Goal: Information Seeking & Learning: Check status

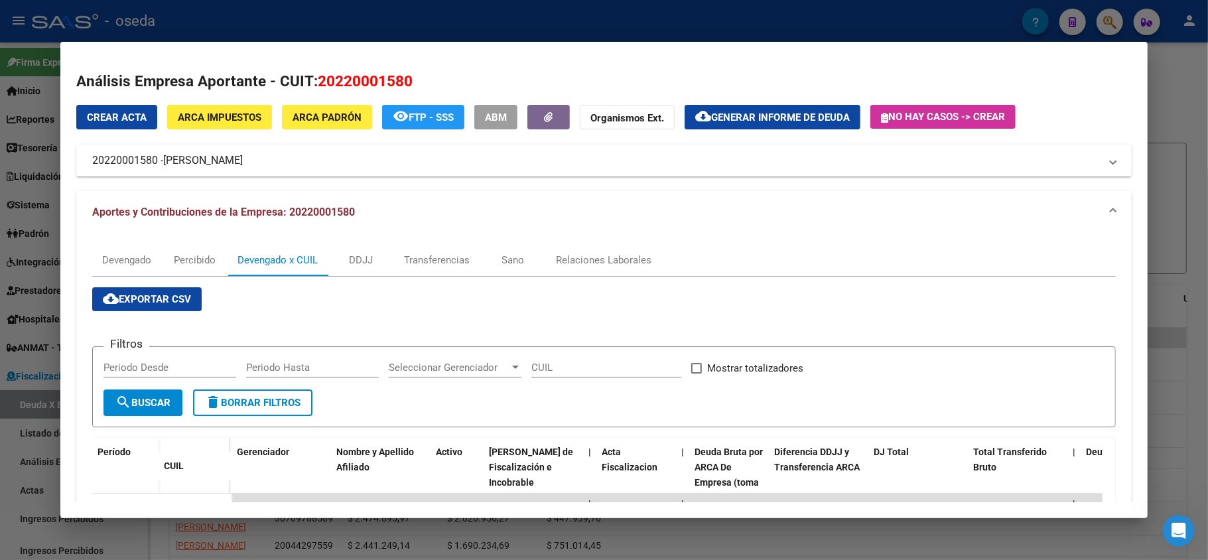
scroll to position [176, 0]
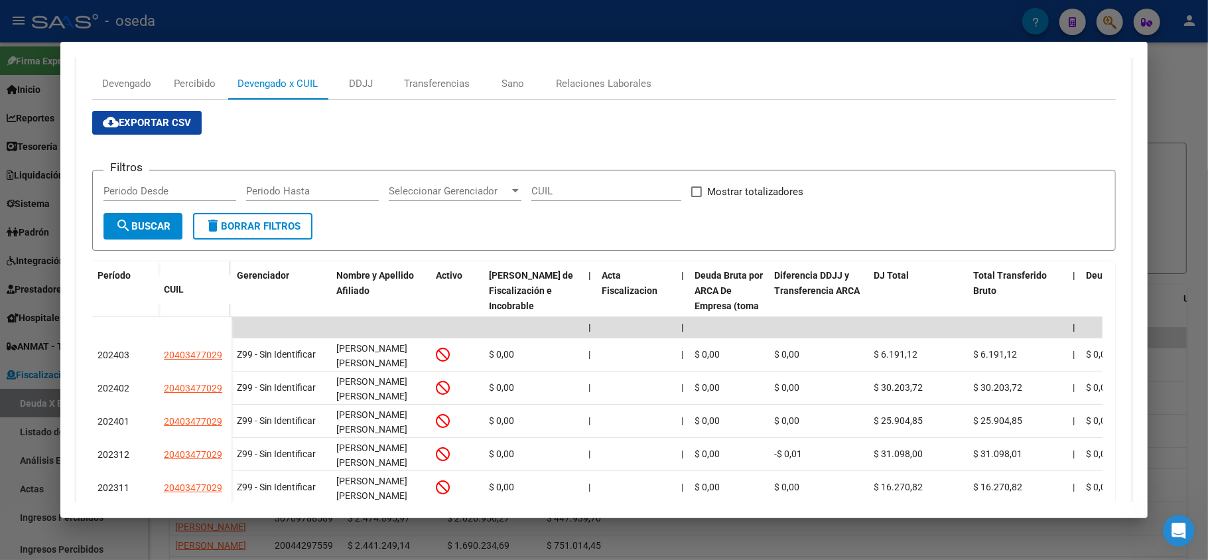
click at [526, 20] on div at bounding box center [604, 280] width 1208 height 560
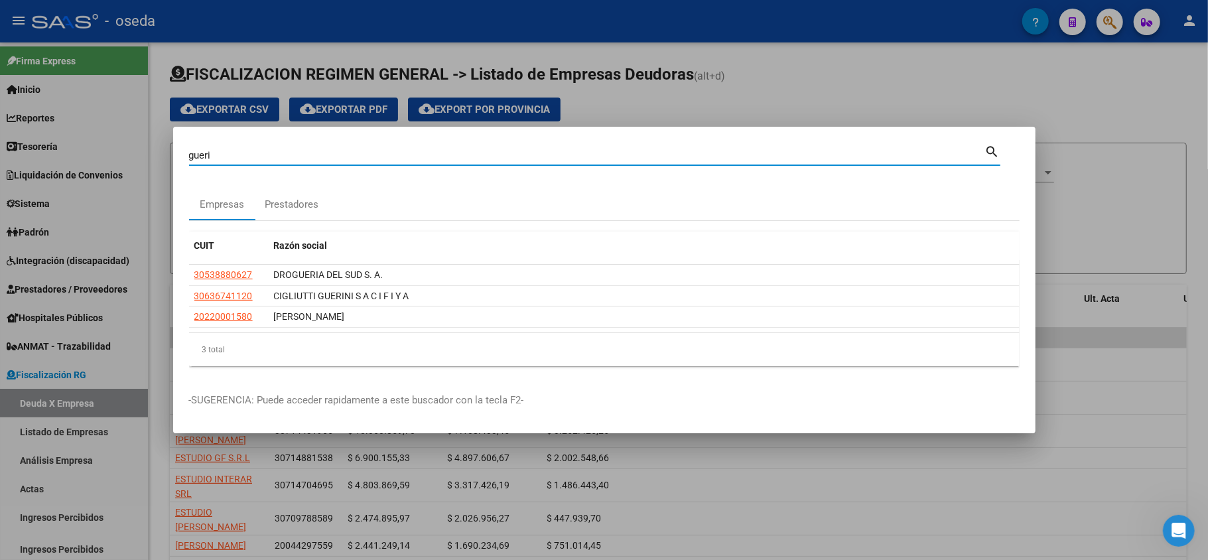
click at [505, 151] on input "gueri" at bounding box center [587, 155] width 796 height 12
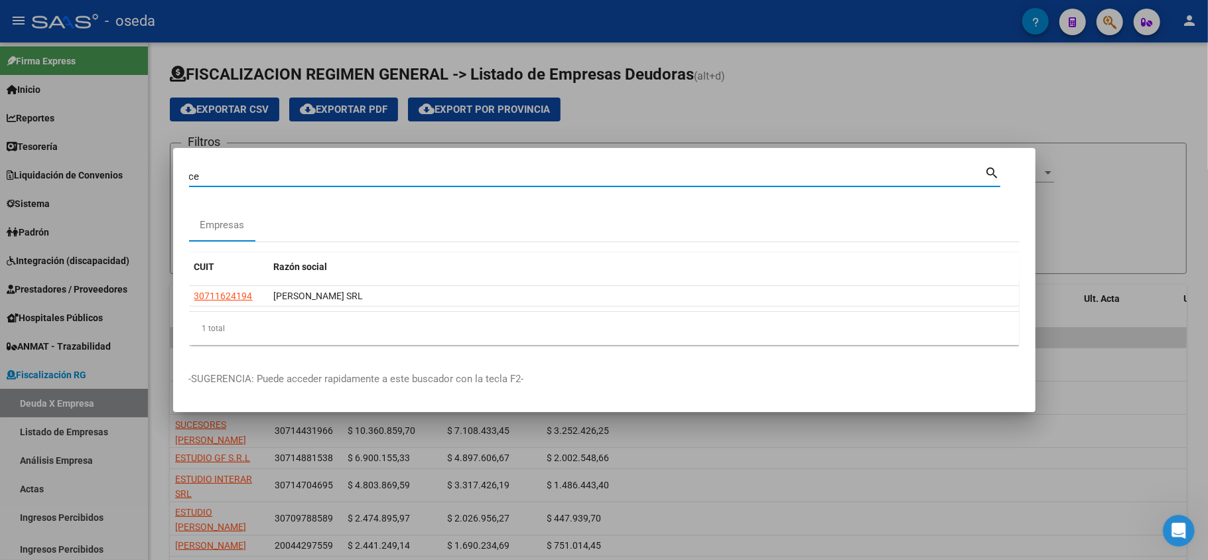
type input "c"
type input "37294330"
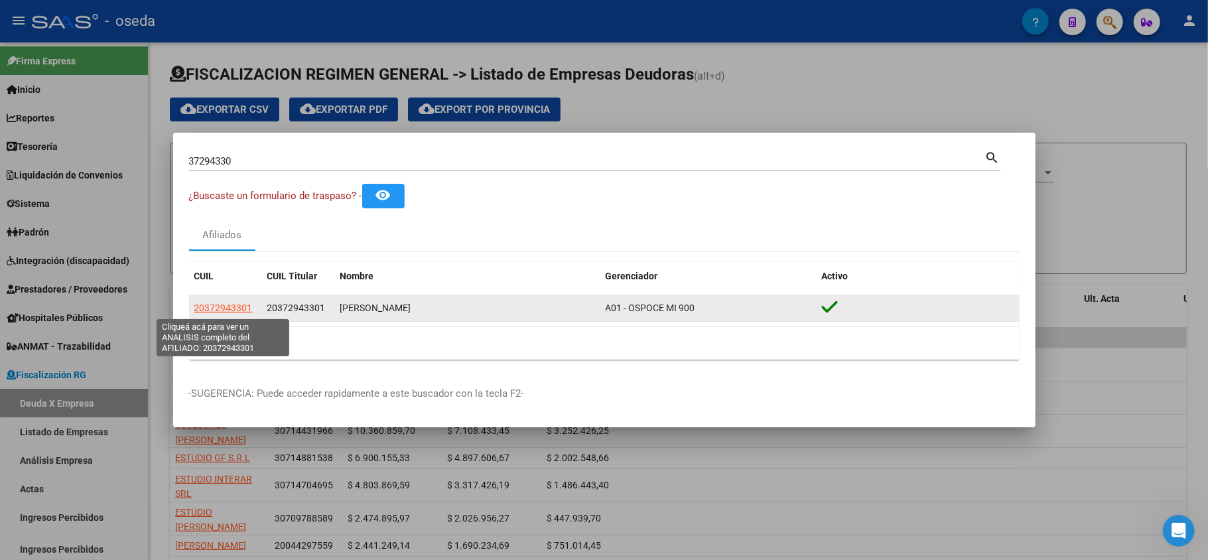
click at [232, 306] on span "20372943301" at bounding box center [223, 307] width 58 height 11
type textarea "20372943301"
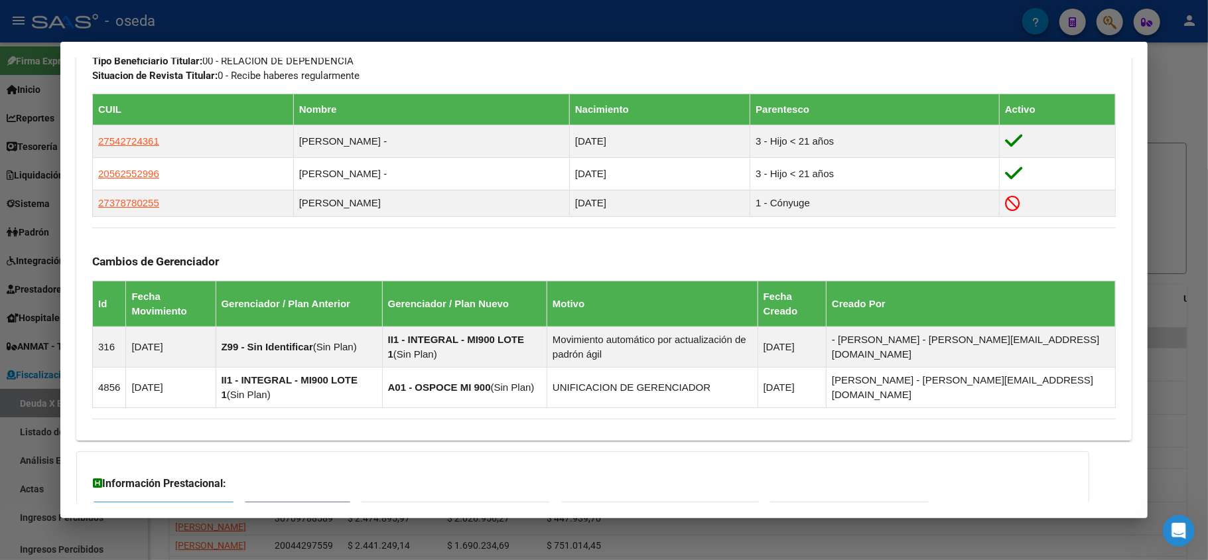
scroll to position [821, 0]
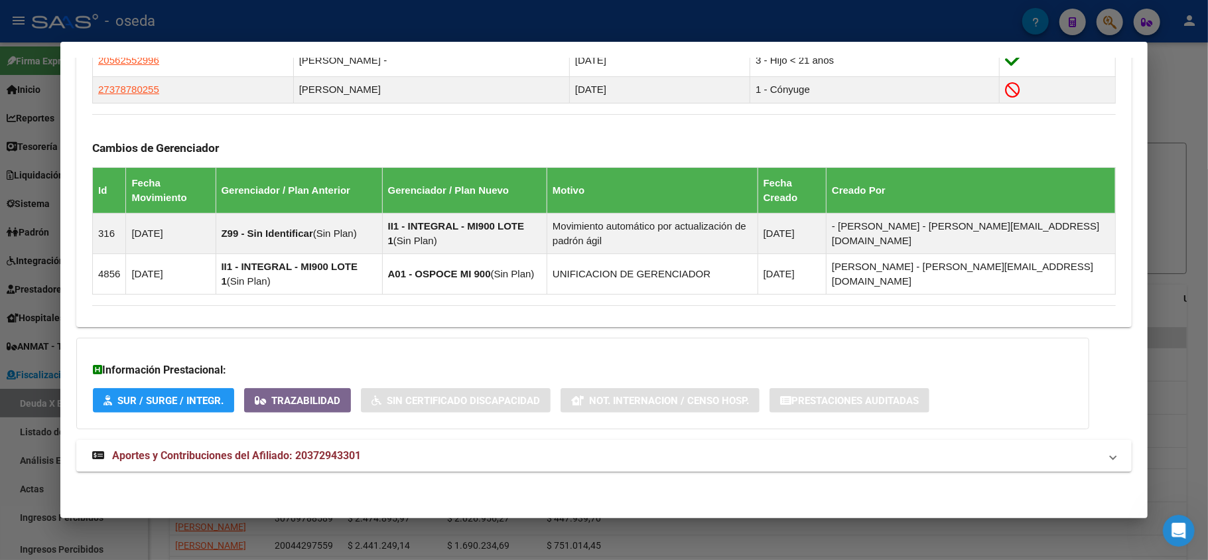
click at [274, 450] on span "Aportes y Contribuciones del Afiliado: 20372943301" at bounding box center [236, 455] width 249 height 13
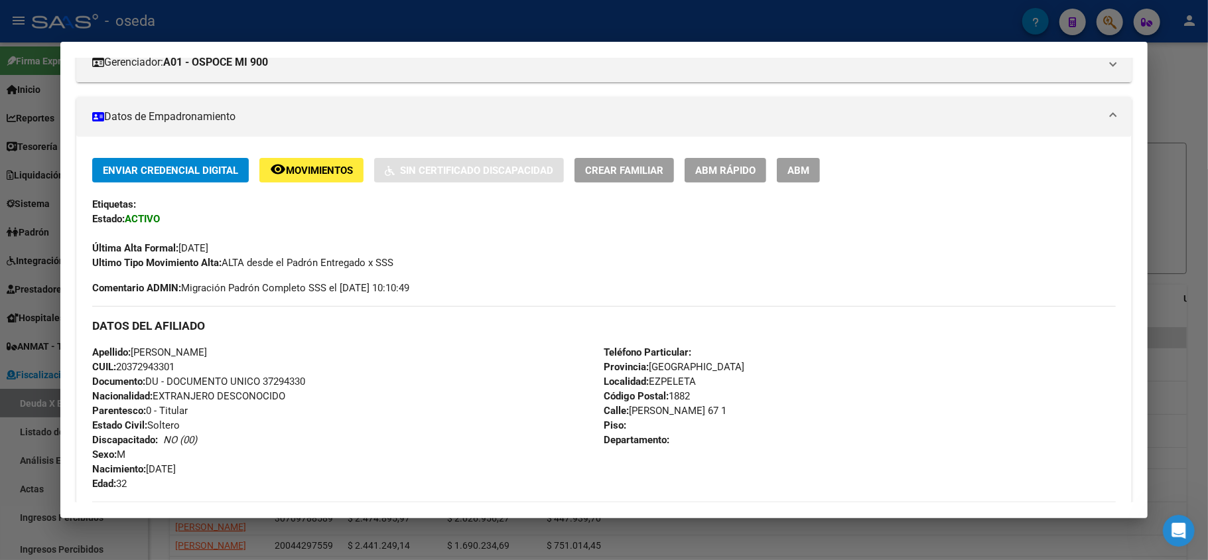
scroll to position [0, 0]
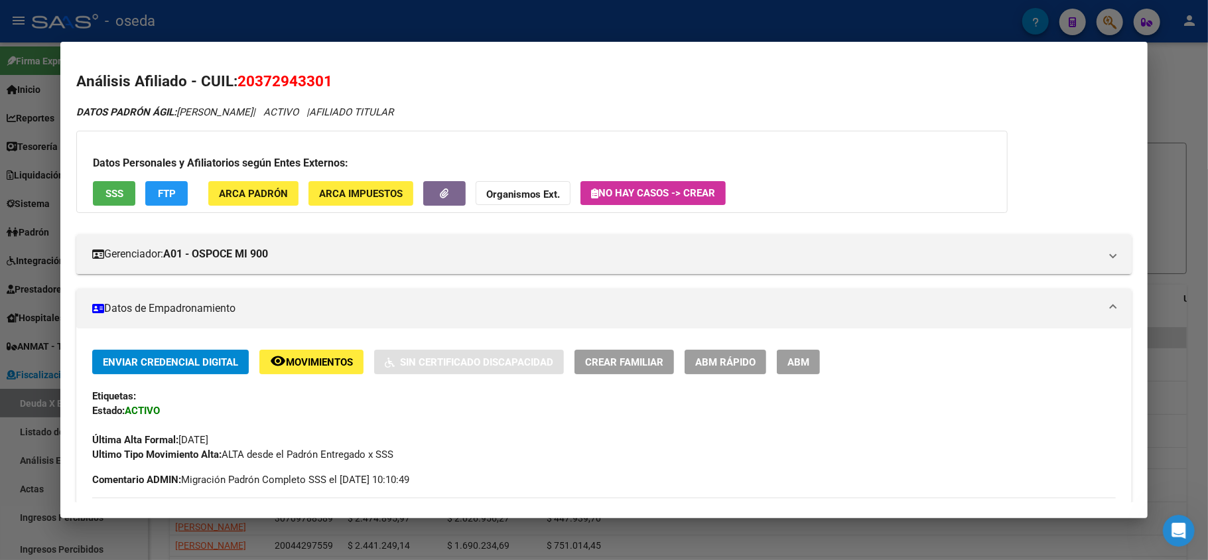
click at [0, 260] on div at bounding box center [604, 280] width 1208 height 560
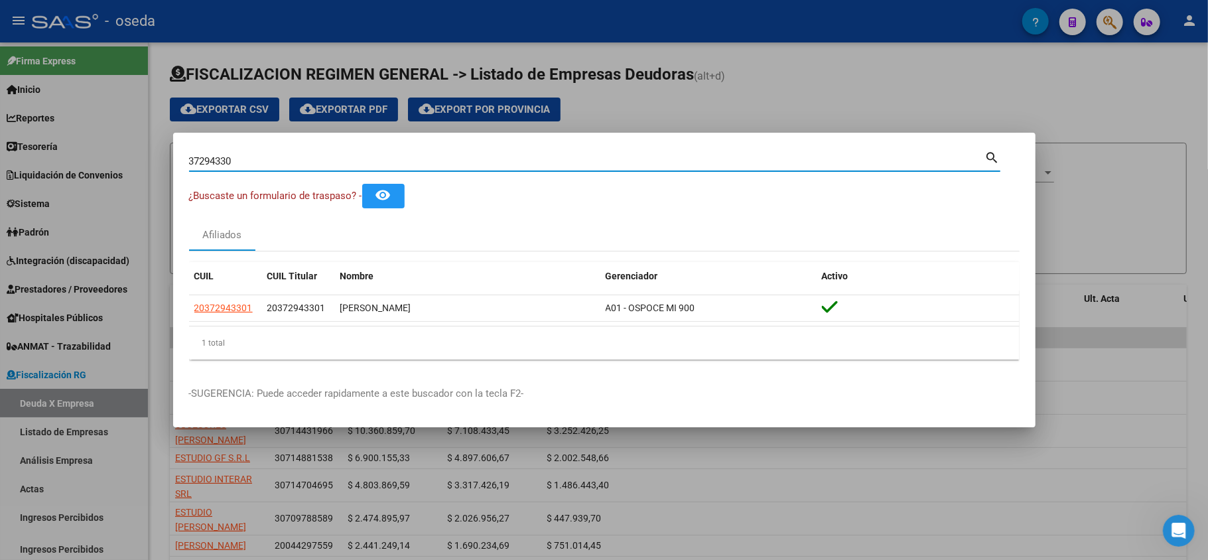
click at [308, 165] on input "37294330" at bounding box center [587, 161] width 796 height 12
type input "[PERSON_NAME]"
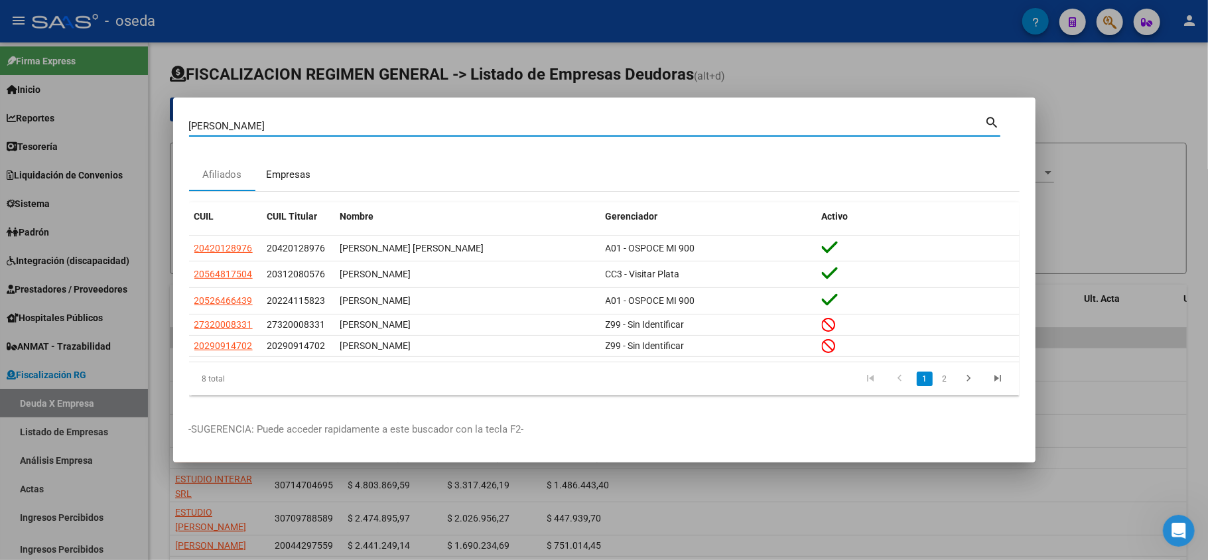
click at [295, 168] on div "Empresas" at bounding box center [288, 174] width 44 height 15
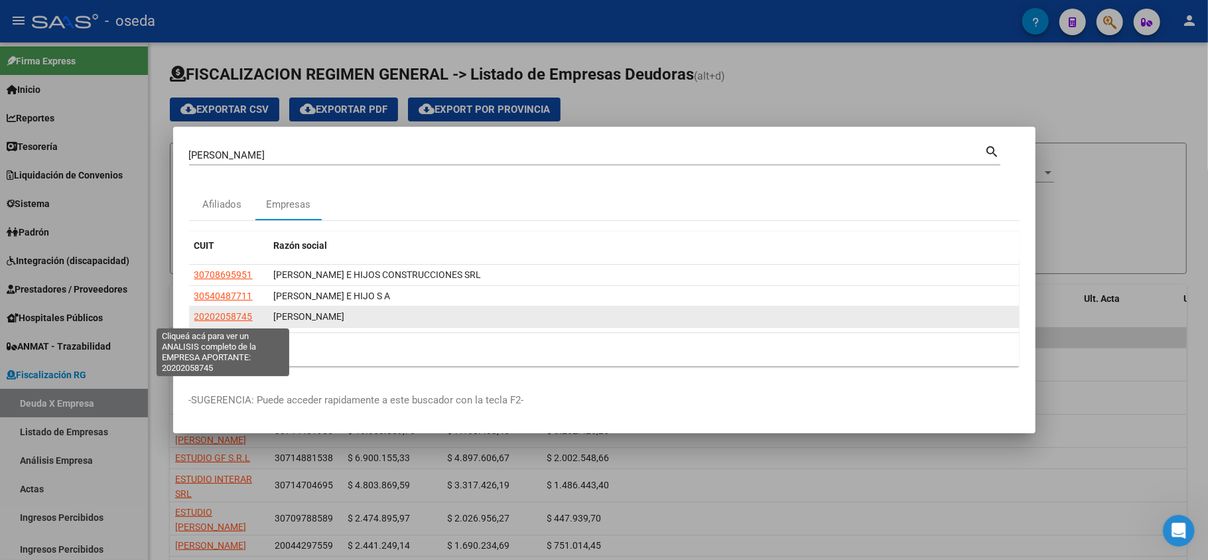
click at [219, 320] on span "20202058745" at bounding box center [223, 316] width 58 height 11
type textarea "20202058745"
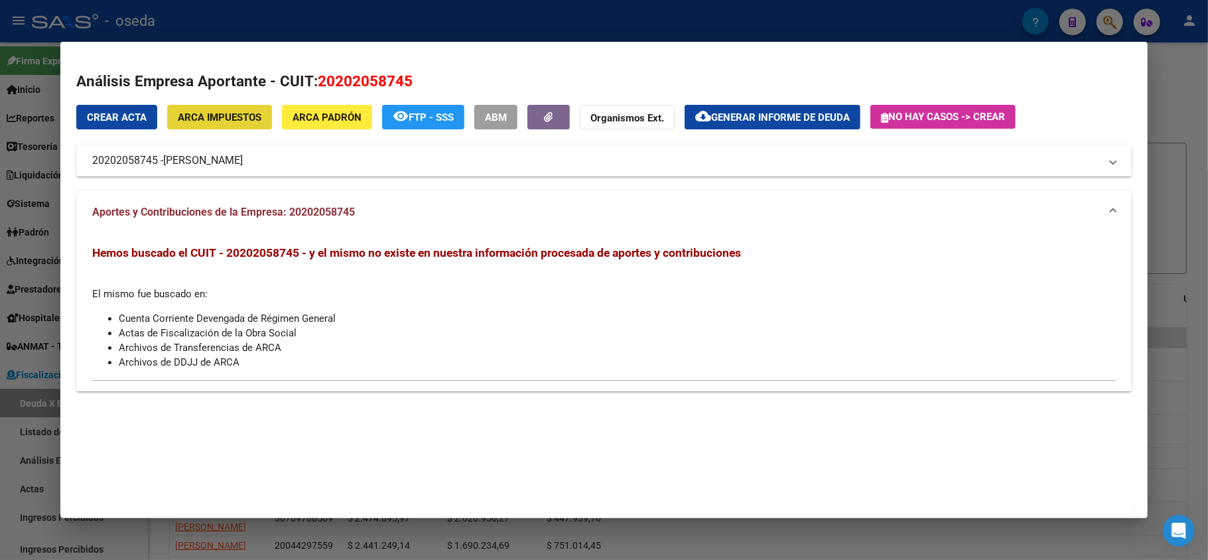
click at [211, 115] on span "ARCA Impuestos" at bounding box center [220, 117] width 84 height 12
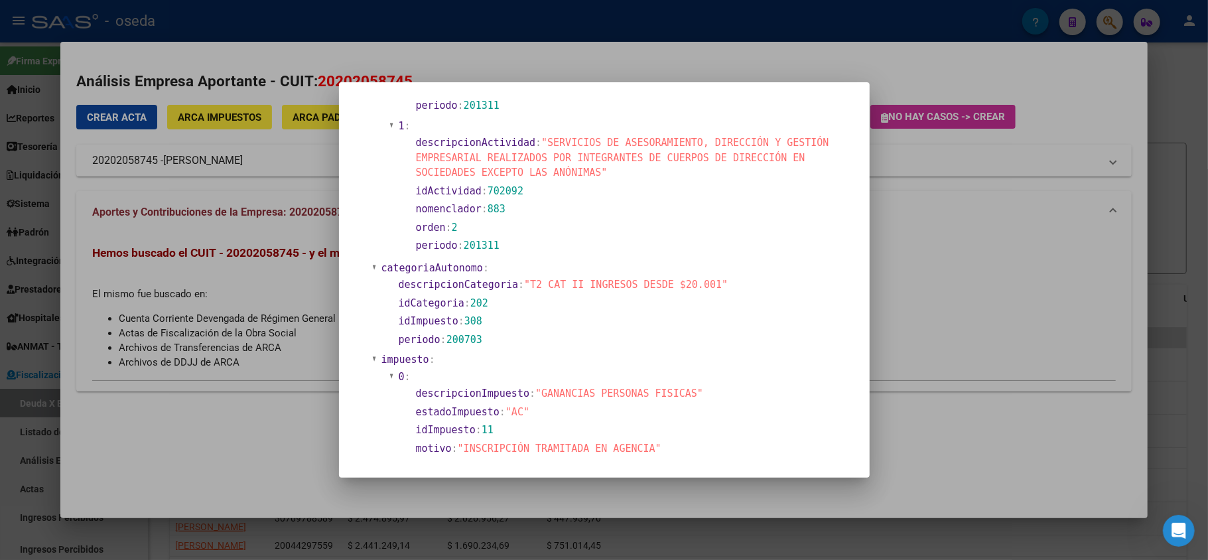
scroll to position [72, 0]
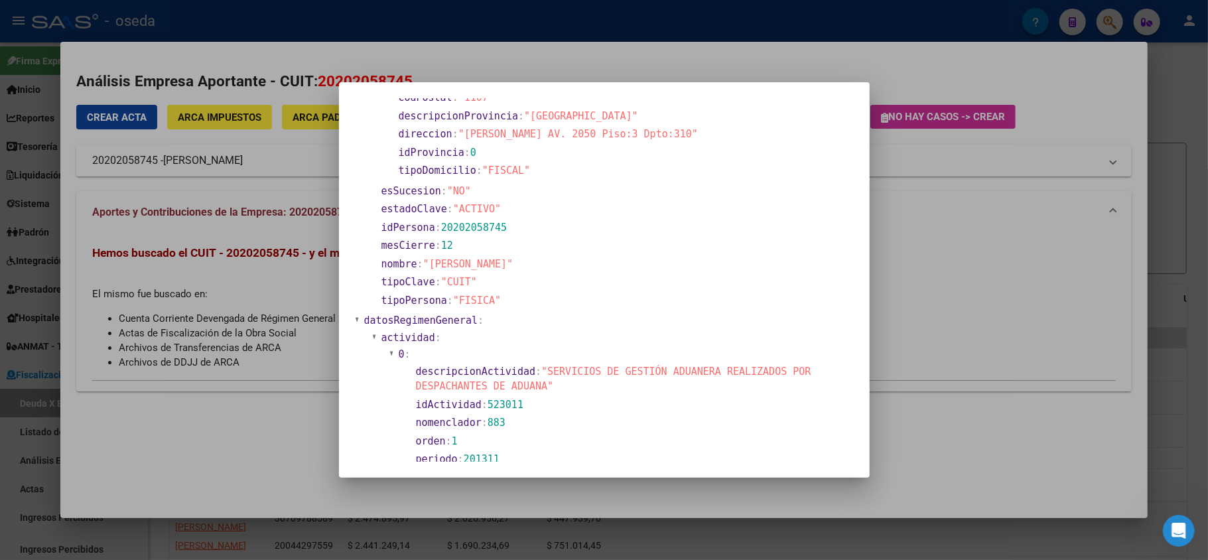
click at [165, 342] on div at bounding box center [604, 280] width 1208 height 560
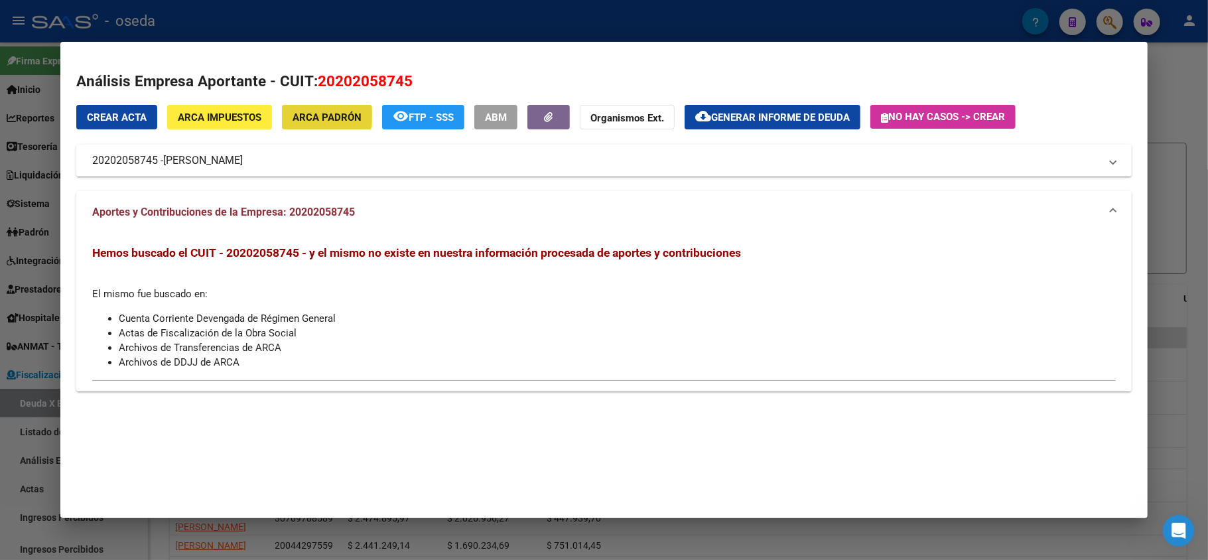
click at [300, 115] on span "ARCA Padrón" at bounding box center [327, 117] width 69 height 12
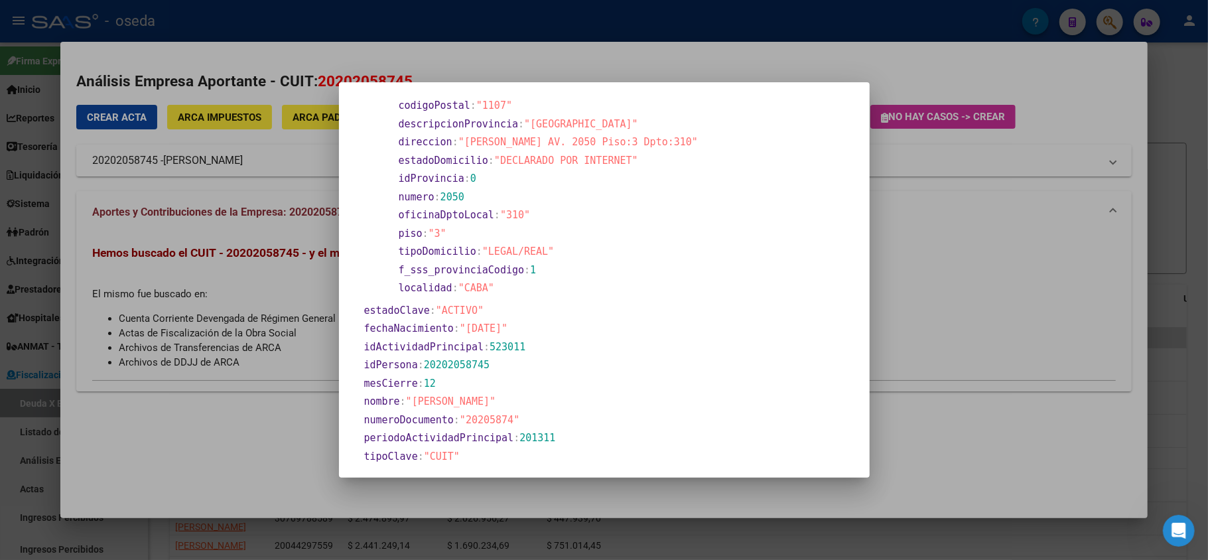
scroll to position [619, 0]
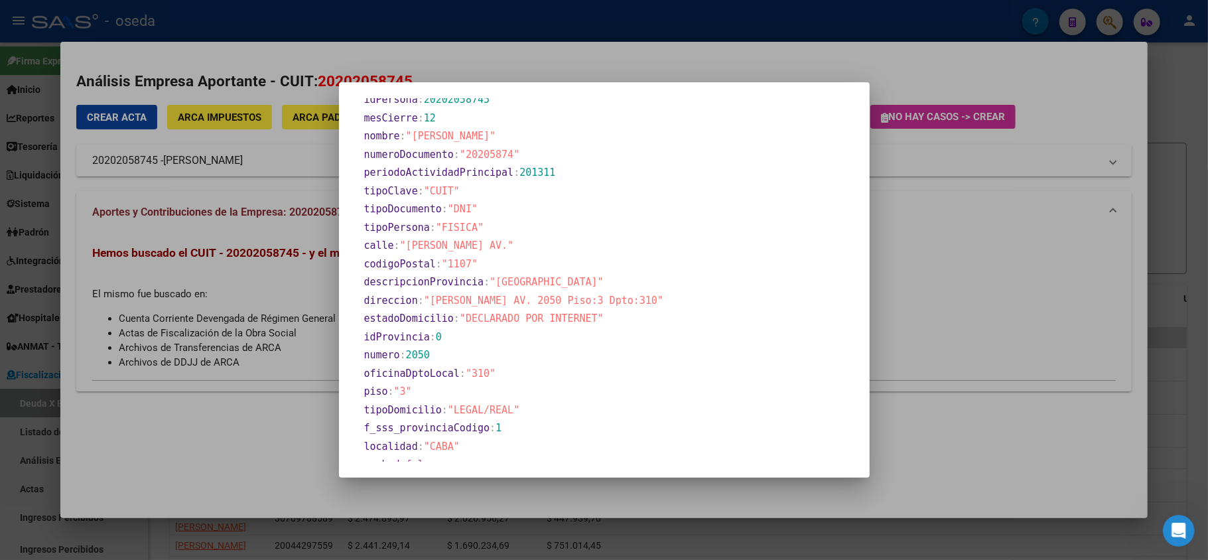
click at [235, 415] on div at bounding box center [604, 280] width 1208 height 560
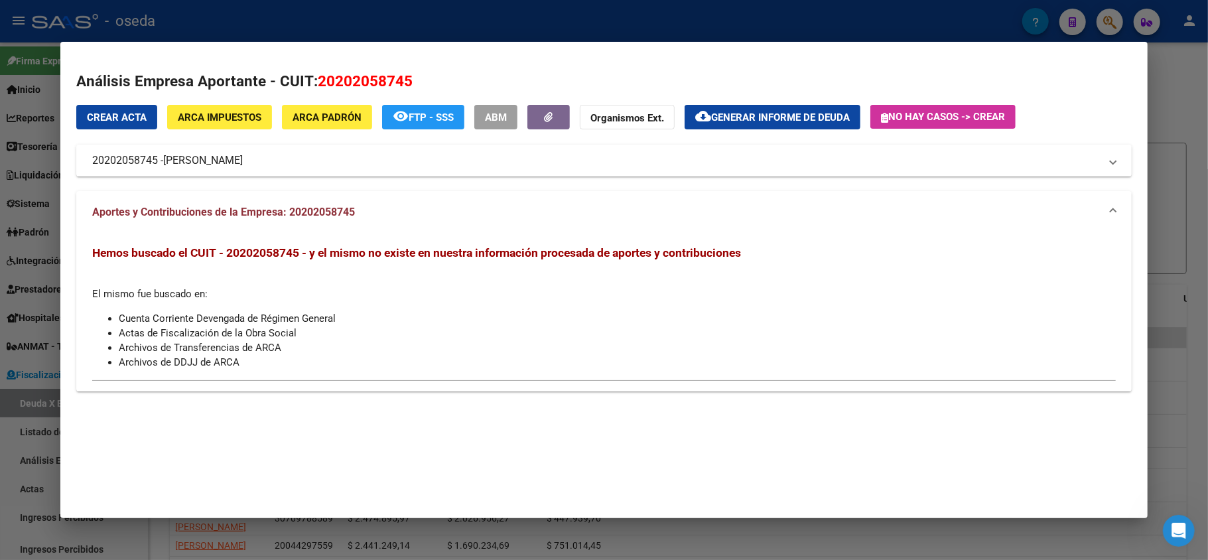
click at [0, 361] on div at bounding box center [604, 280] width 1208 height 560
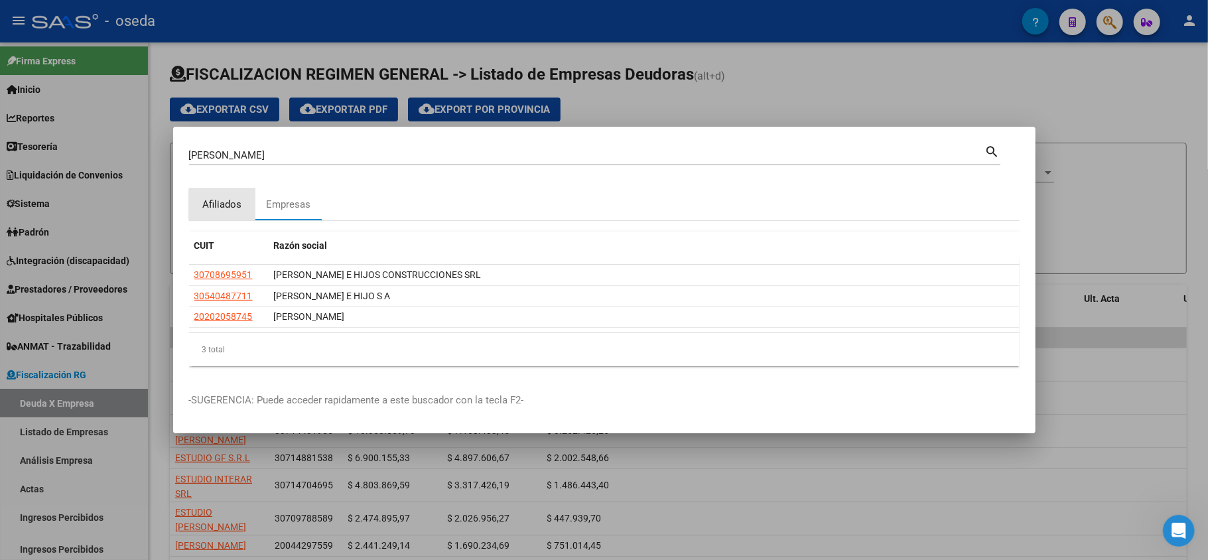
click at [223, 204] on div "Afiliados" at bounding box center [221, 204] width 39 height 15
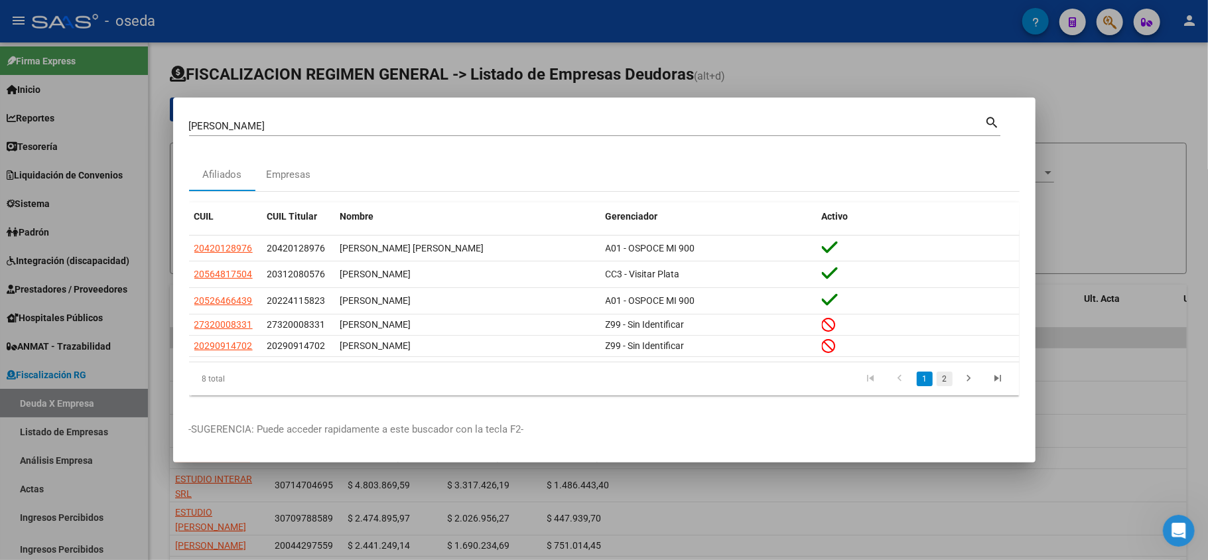
click at [950, 378] on link "2" at bounding box center [945, 378] width 16 height 15
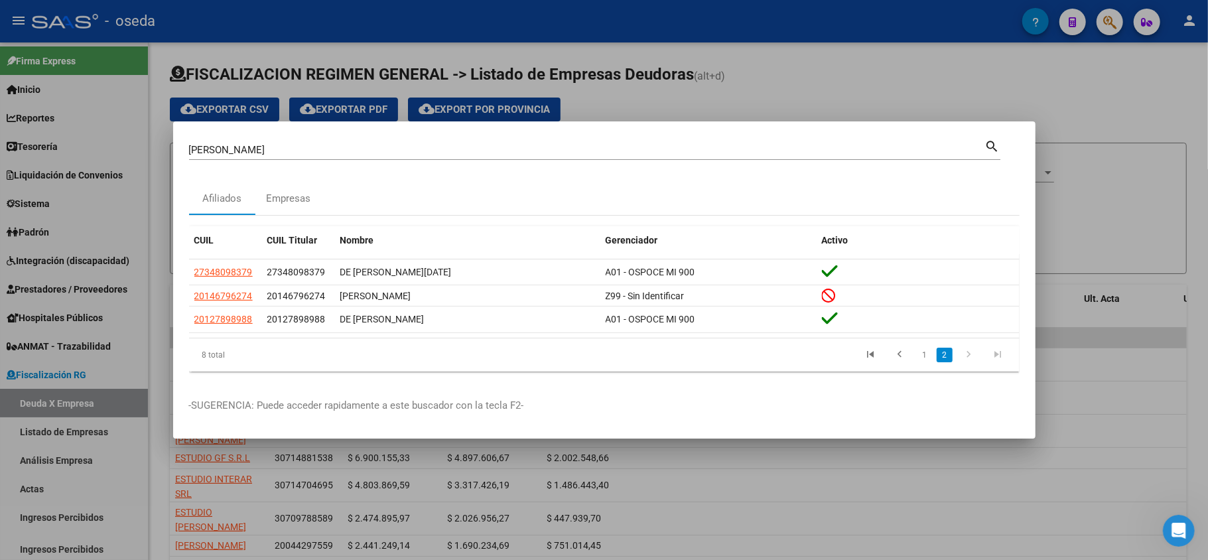
click at [73, 375] on div at bounding box center [604, 280] width 1208 height 560
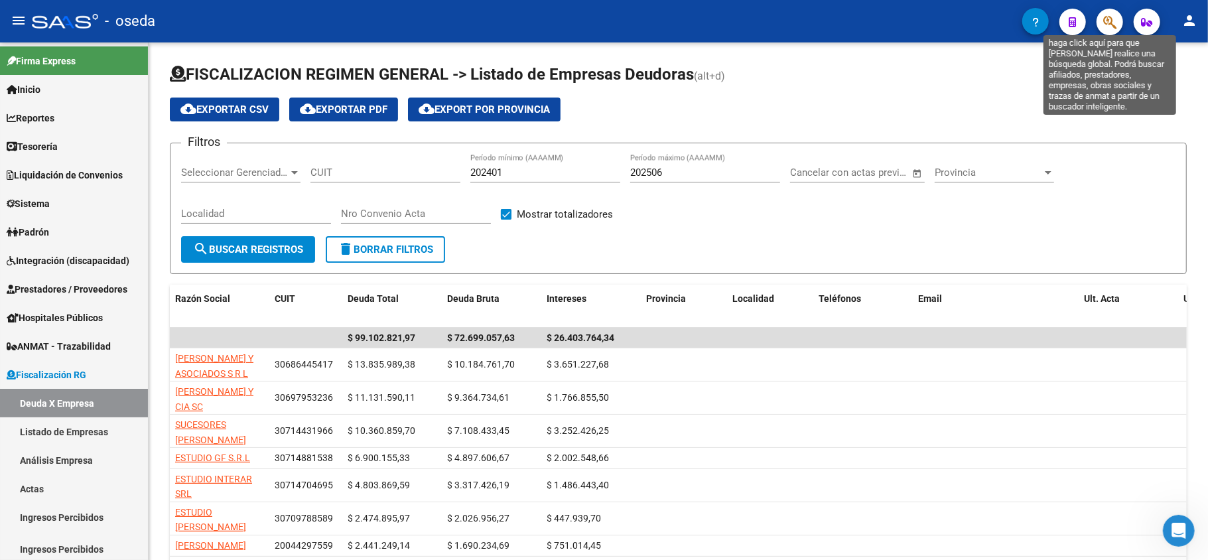
click at [1112, 25] on icon "button" at bounding box center [1109, 22] width 13 height 15
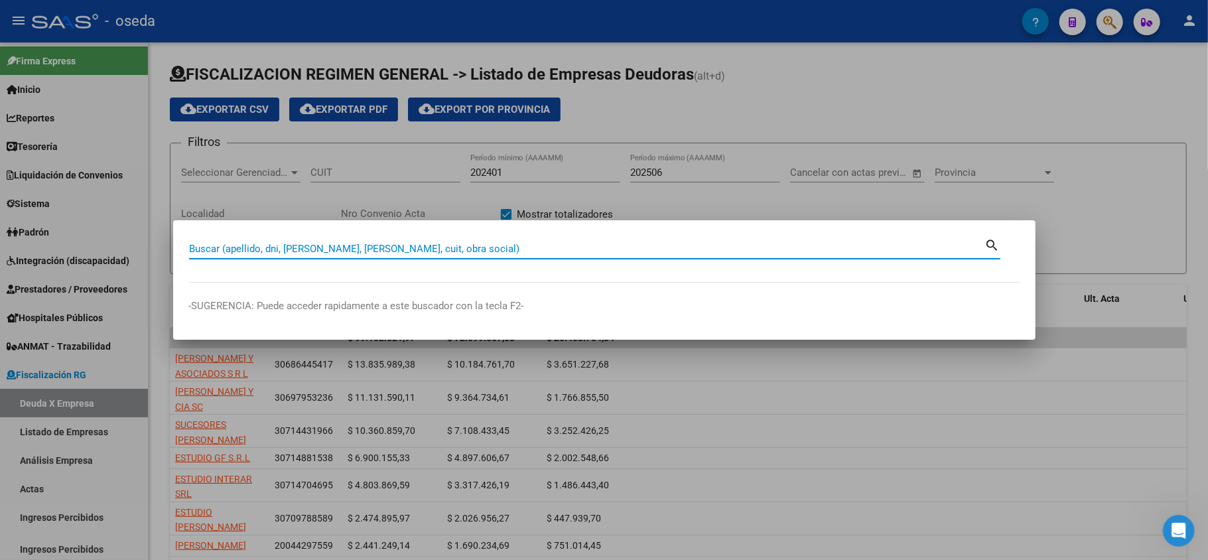
paste input "31805088"
type input "31805088"
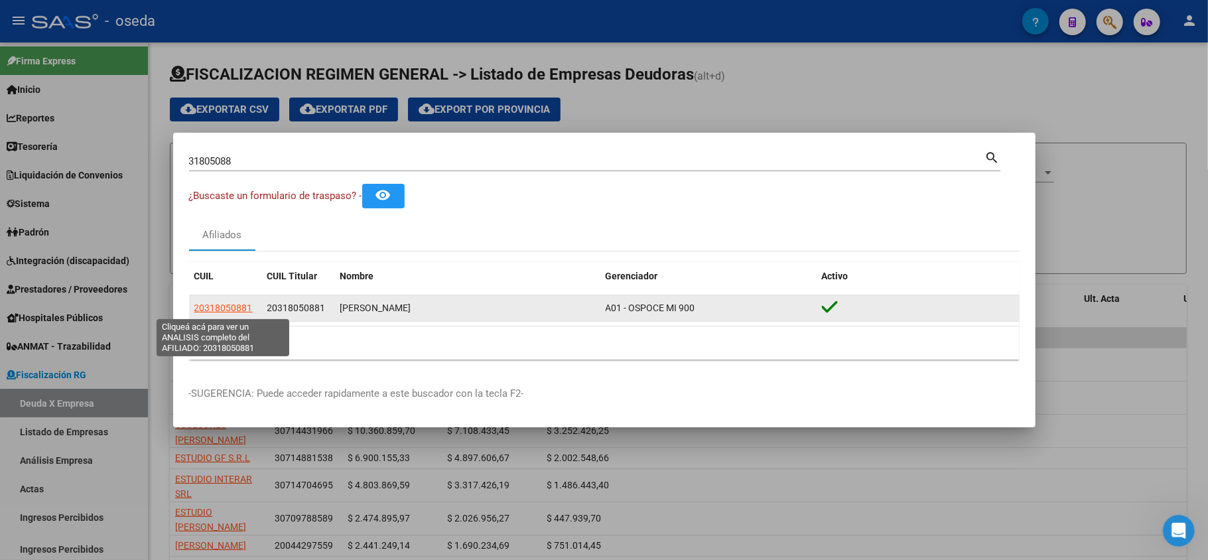
click at [234, 303] on span "20318050881" at bounding box center [223, 307] width 58 height 11
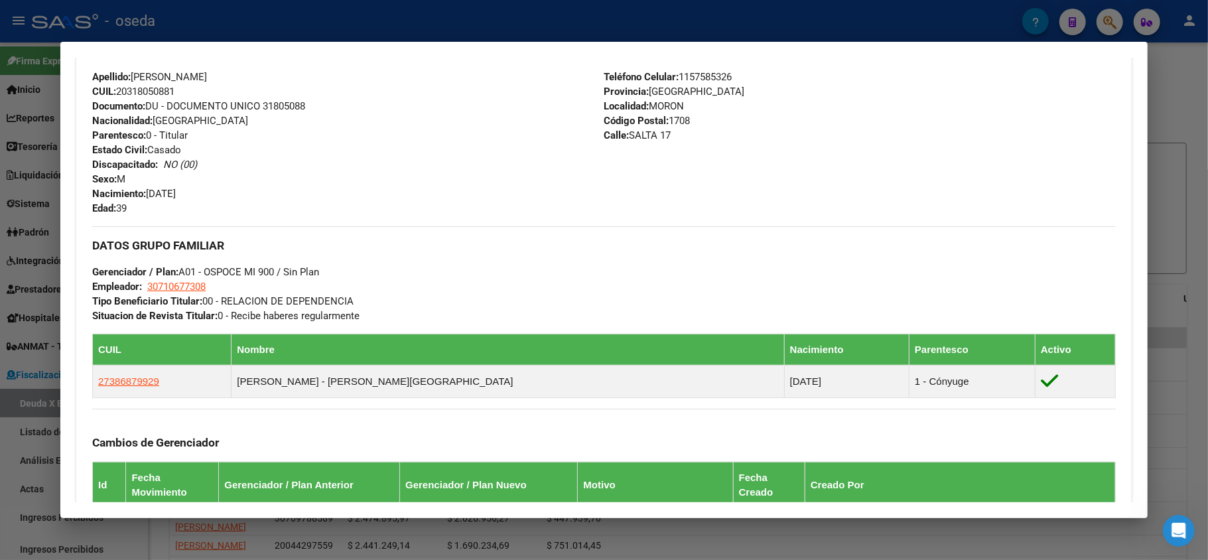
scroll to position [693, 0]
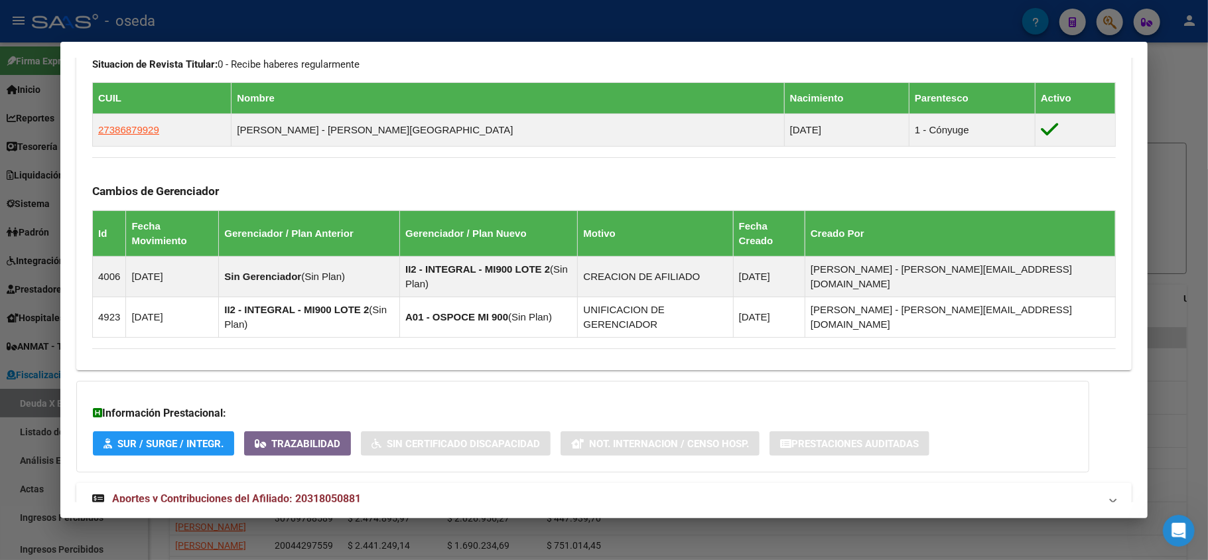
click at [334, 492] on span "Aportes y Contribuciones del Afiliado: 20318050881" at bounding box center [236, 498] width 249 height 13
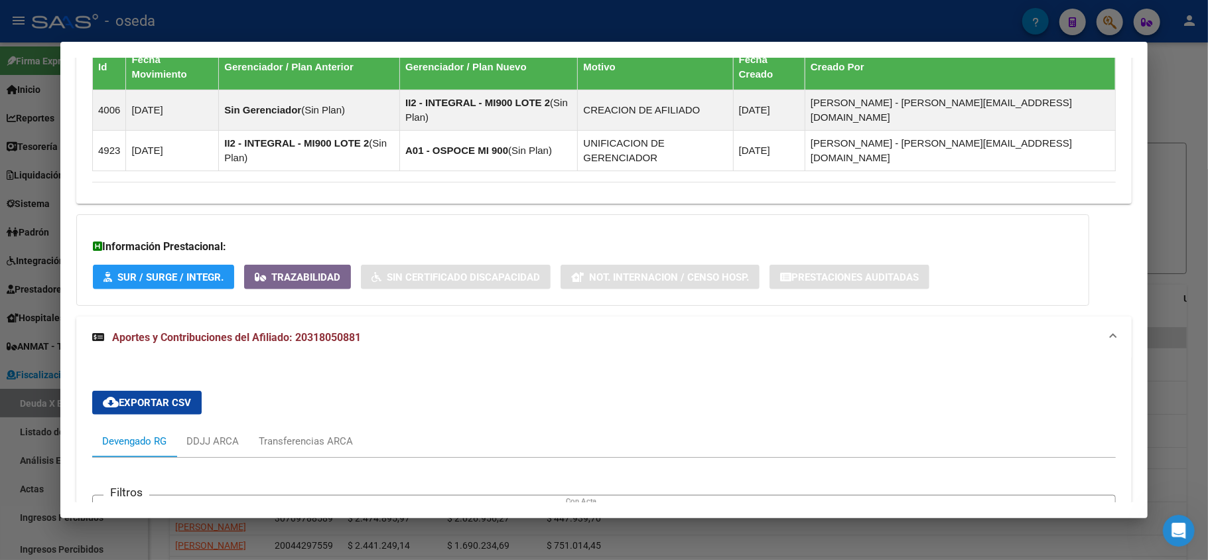
scroll to position [1036, 0]
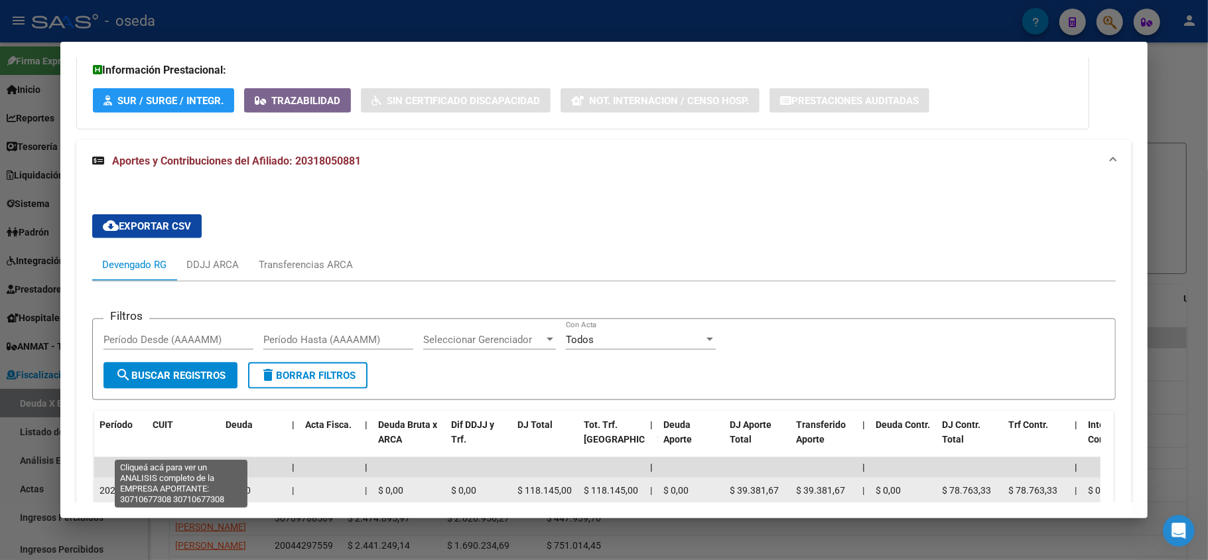
click at [173, 485] on span "30710677308" at bounding box center [182, 490] width 58 height 11
type textarea "30710677308"
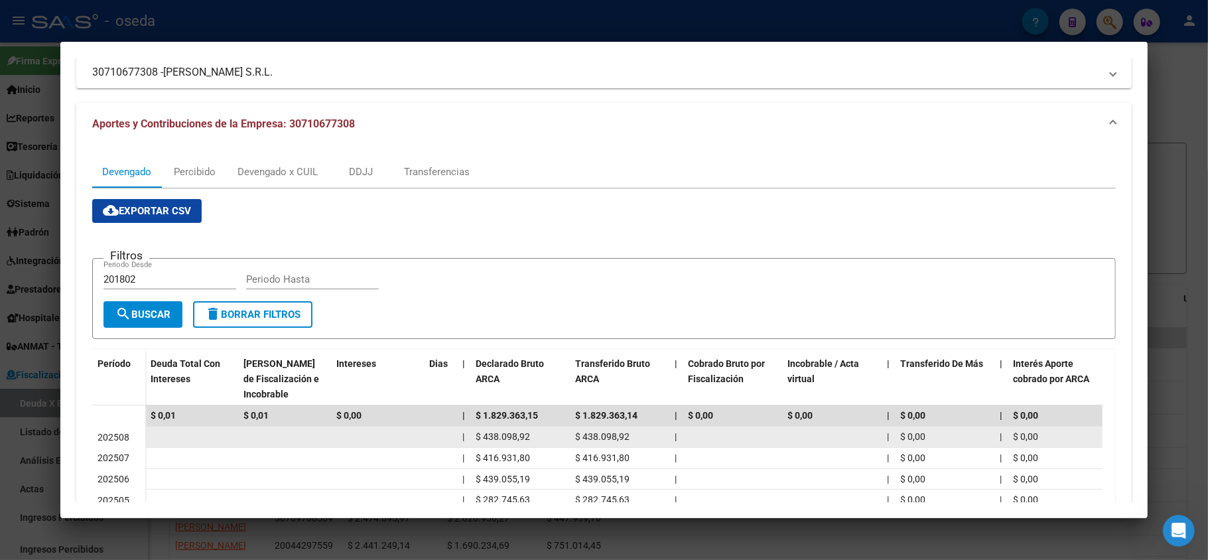
scroll to position [176, 0]
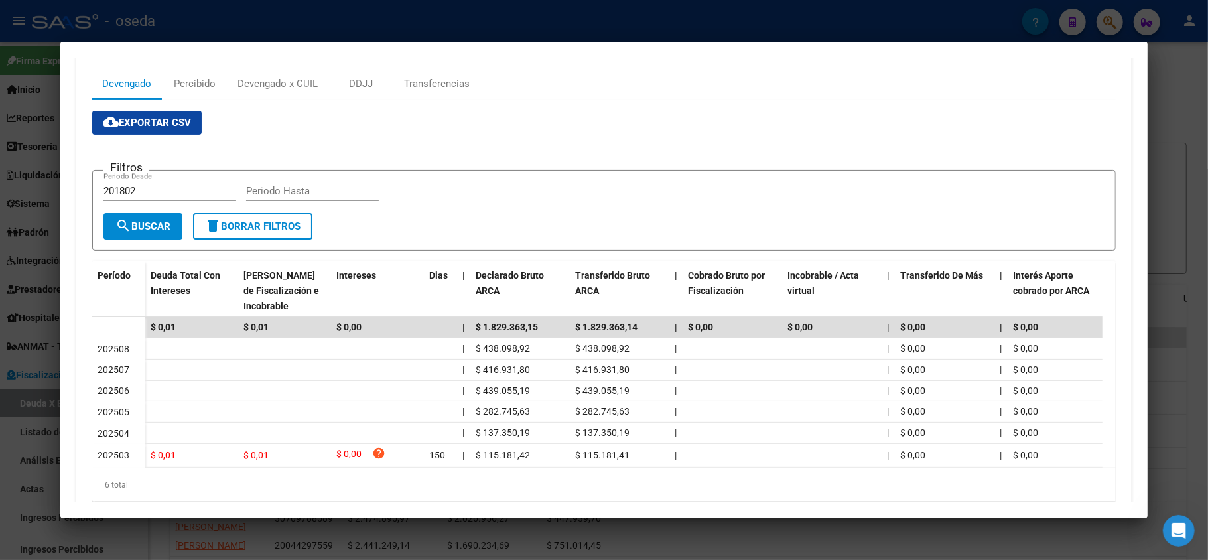
click at [860, 21] on div at bounding box center [604, 280] width 1208 height 560
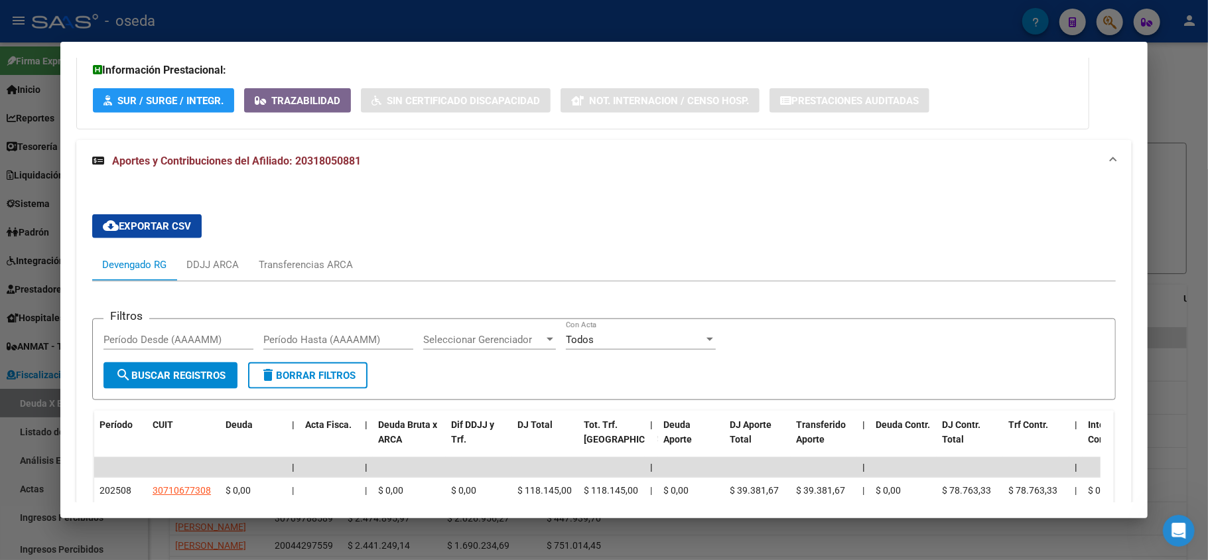
click at [714, 5] on div at bounding box center [604, 280] width 1208 height 560
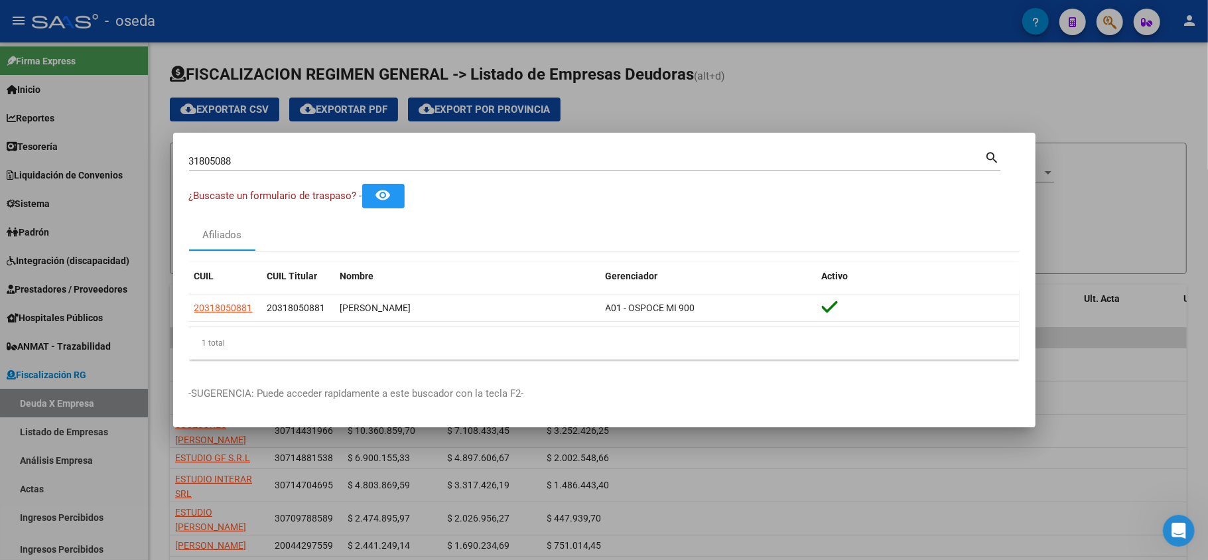
click at [614, 11] on div at bounding box center [604, 280] width 1208 height 560
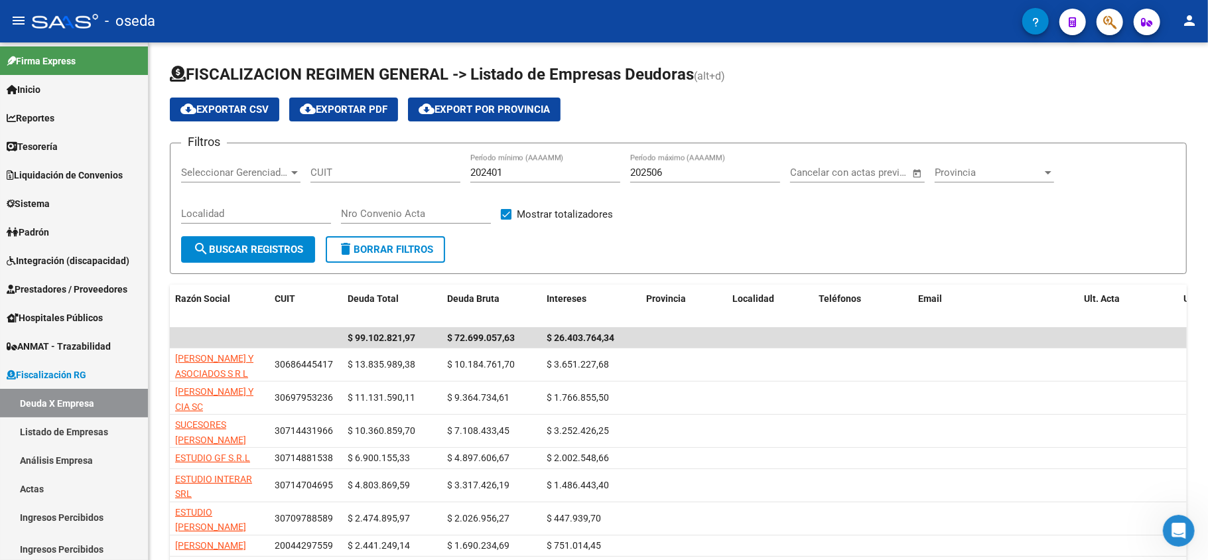
click at [1120, 23] on button "button" at bounding box center [1109, 22] width 27 height 27
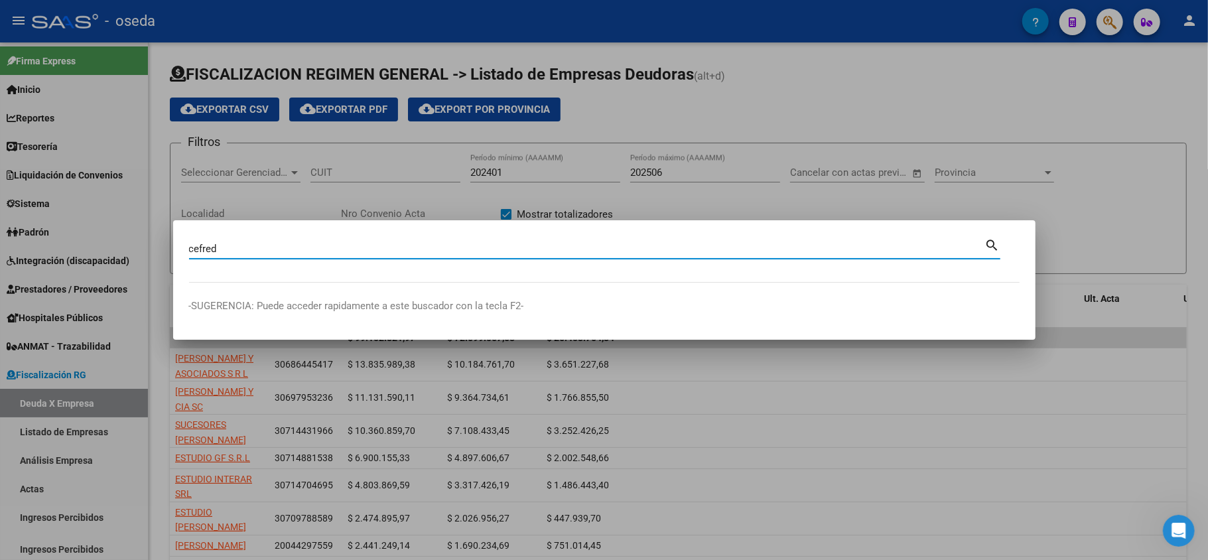
type input "cefred"
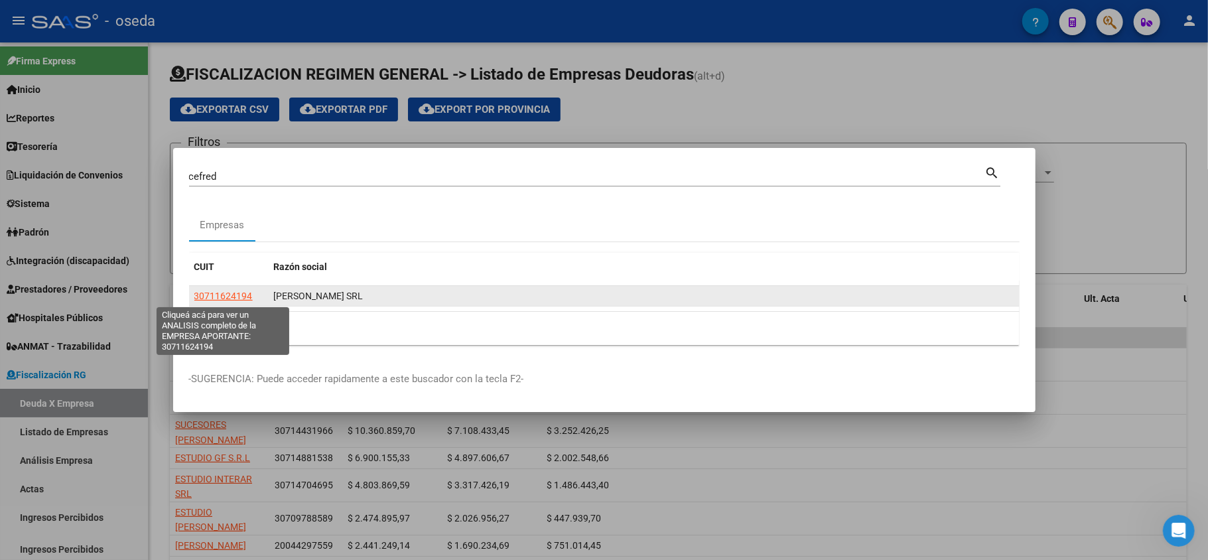
click at [207, 291] on span "30711624194" at bounding box center [223, 296] width 58 height 11
type textarea "30711624194"
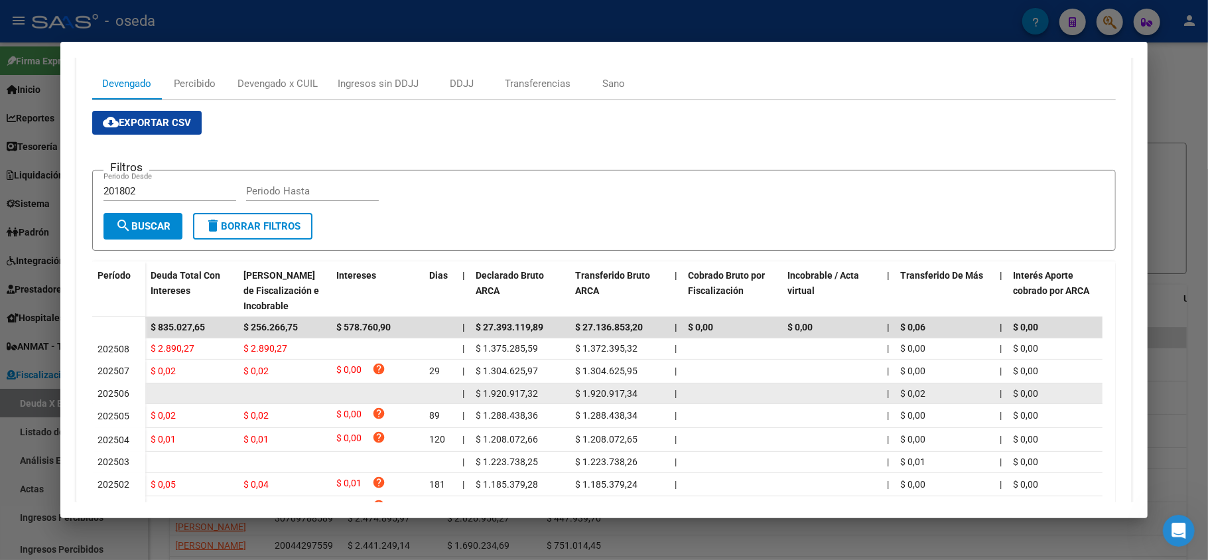
scroll to position [88, 0]
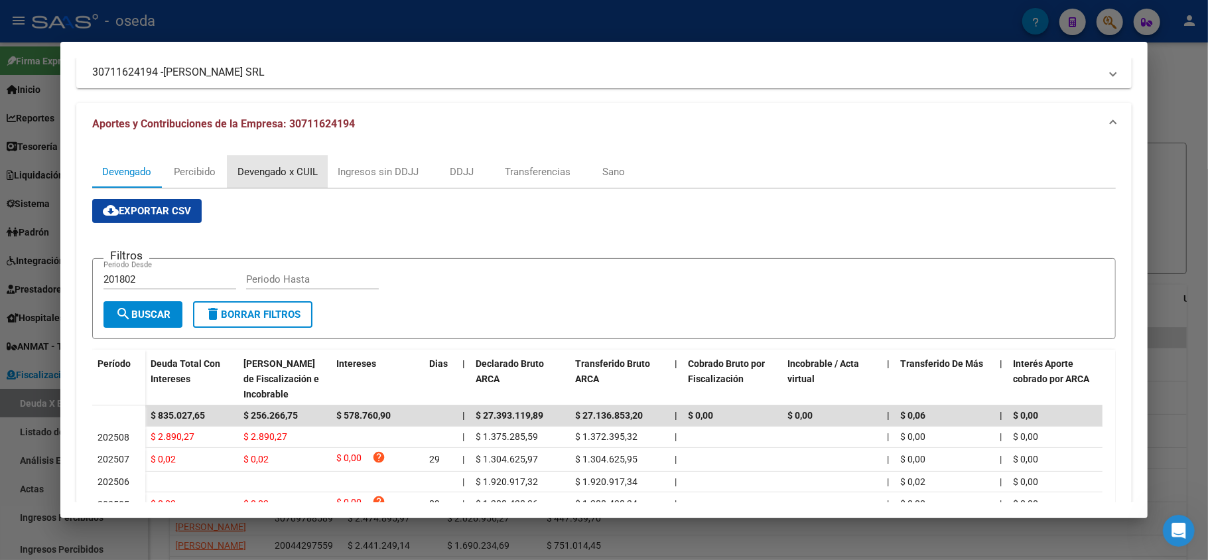
click at [256, 170] on div "Devengado x CUIL" at bounding box center [277, 172] width 80 height 15
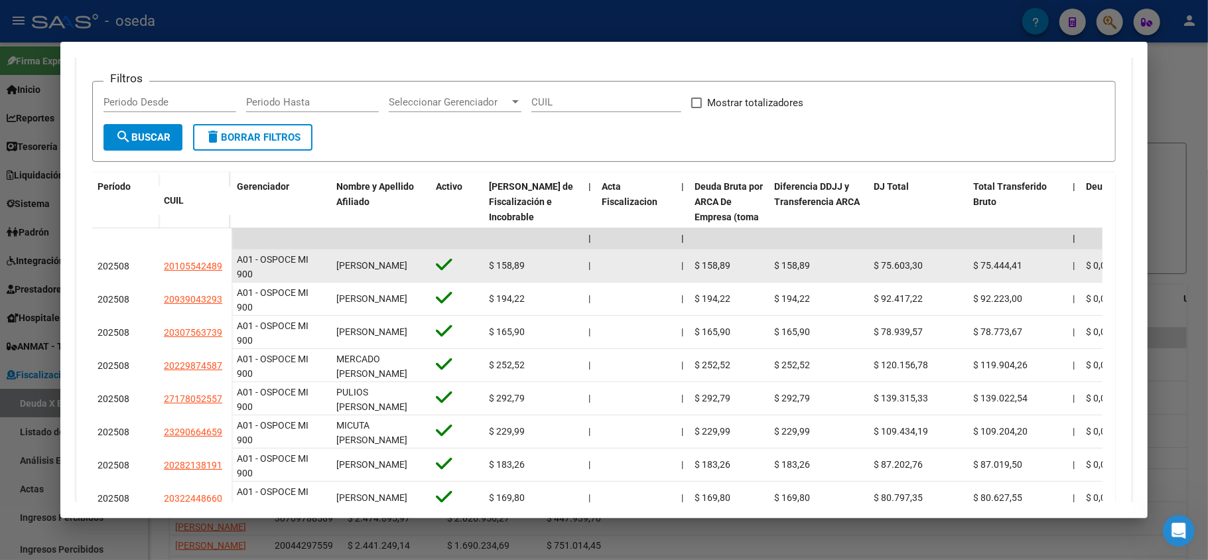
scroll to position [427, 0]
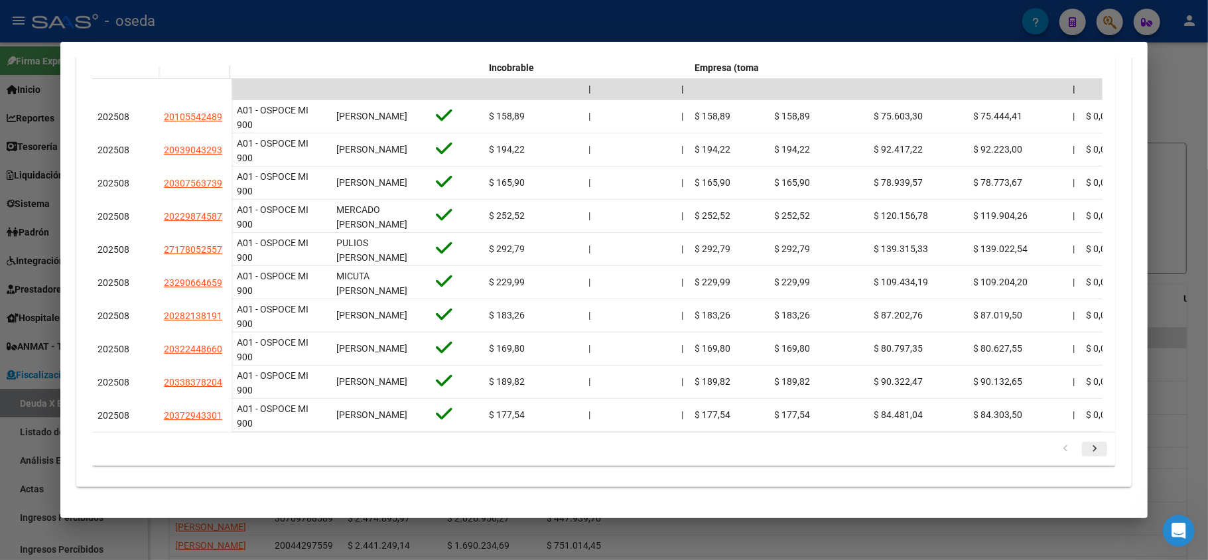
click at [1086, 451] on icon "go to next page" at bounding box center [1094, 450] width 17 height 16
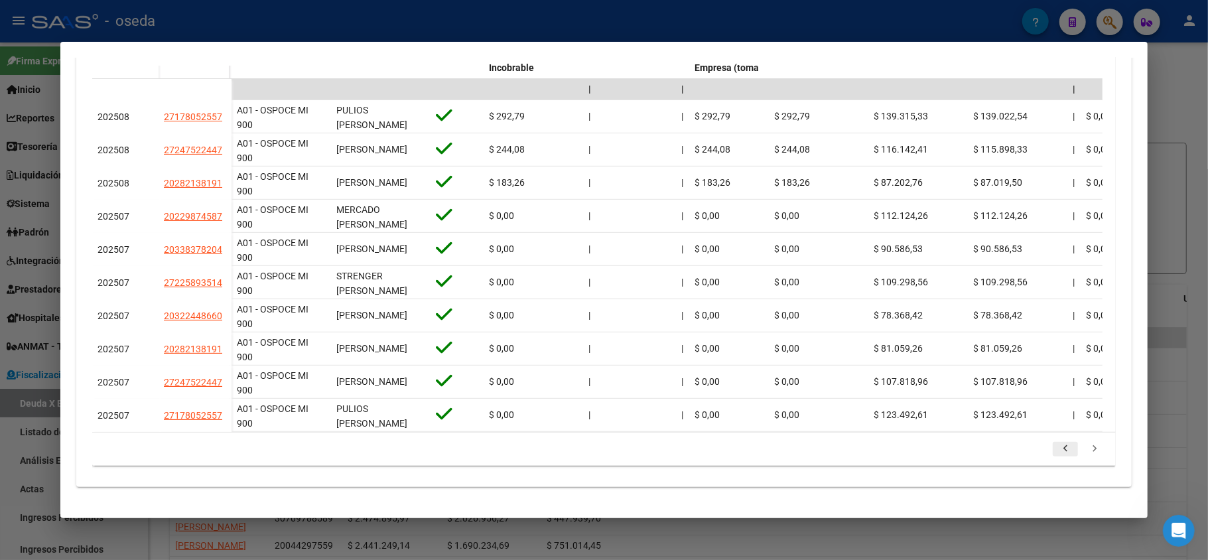
click at [1057, 447] on icon "go to previous page" at bounding box center [1065, 450] width 17 height 16
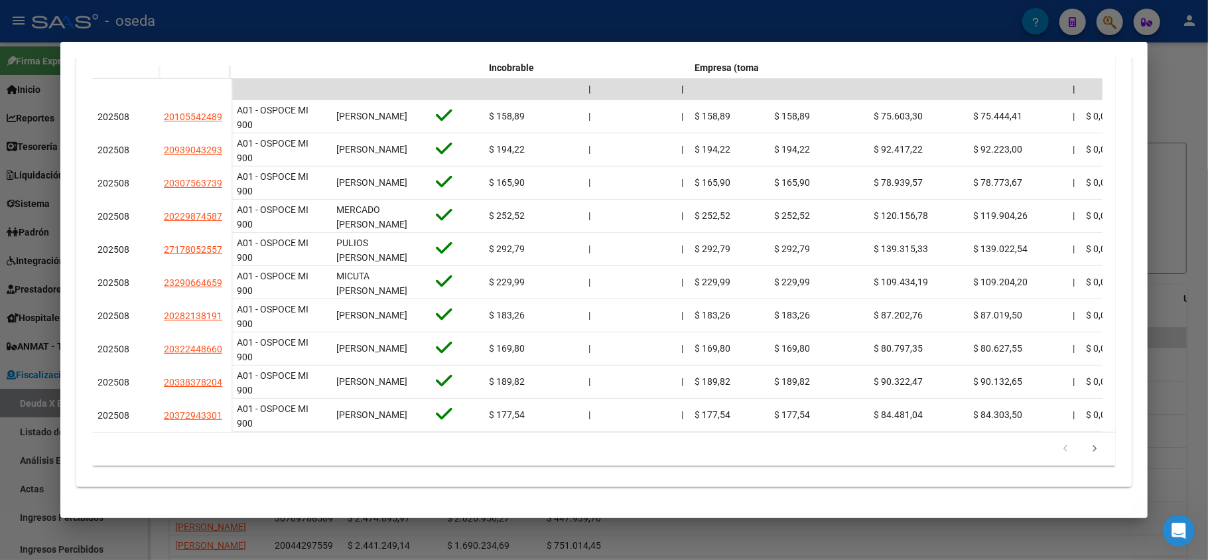
click at [0, 435] on div at bounding box center [604, 280] width 1208 height 560
